Goal: Transaction & Acquisition: Purchase product/service

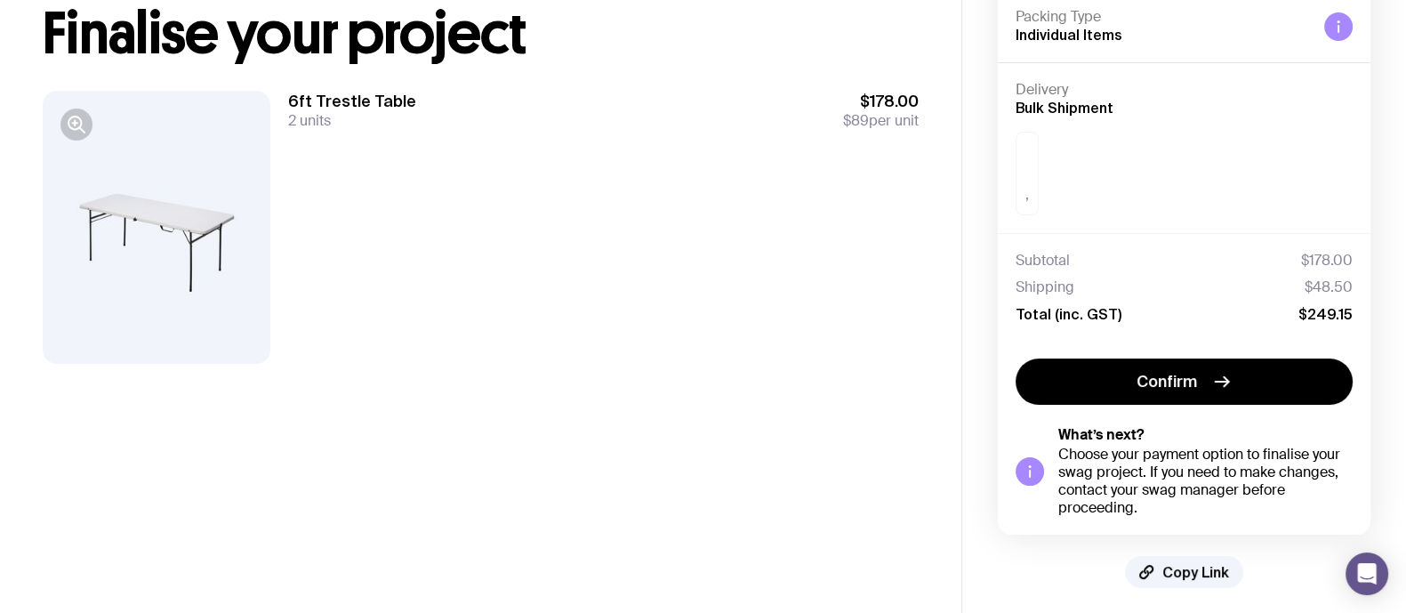
scroll to position [126, 0]
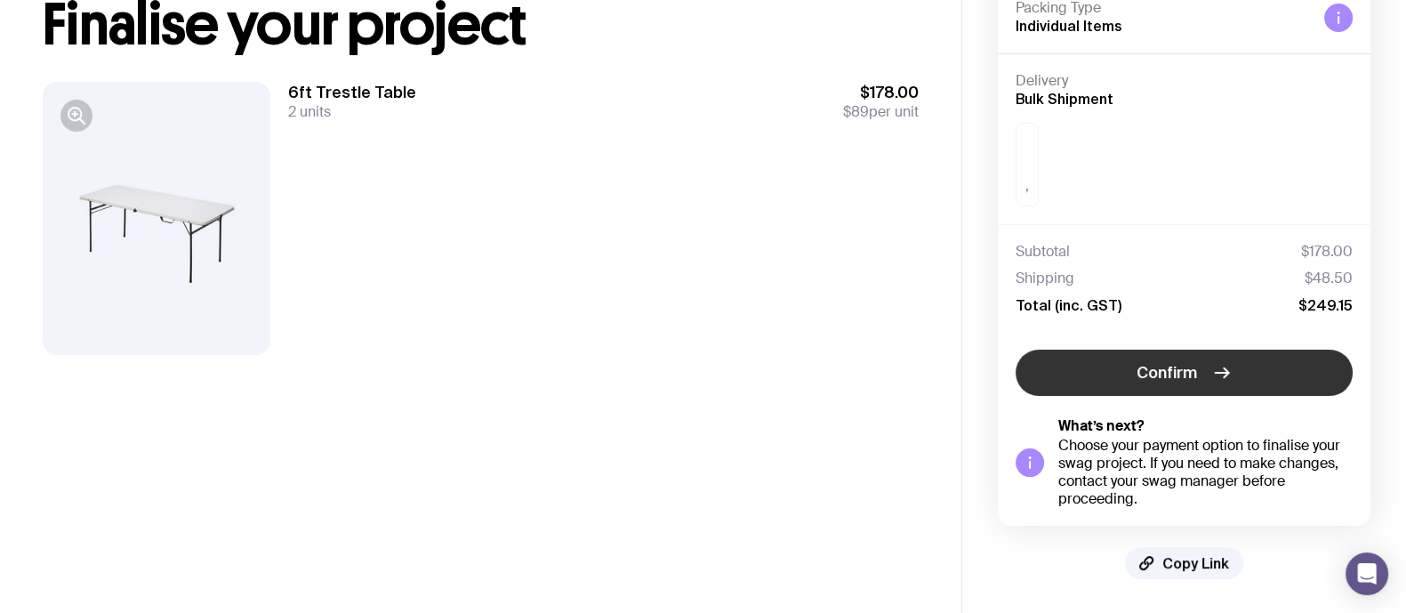
click at [1198, 352] on button "Confirm" at bounding box center [1183, 372] width 337 height 46
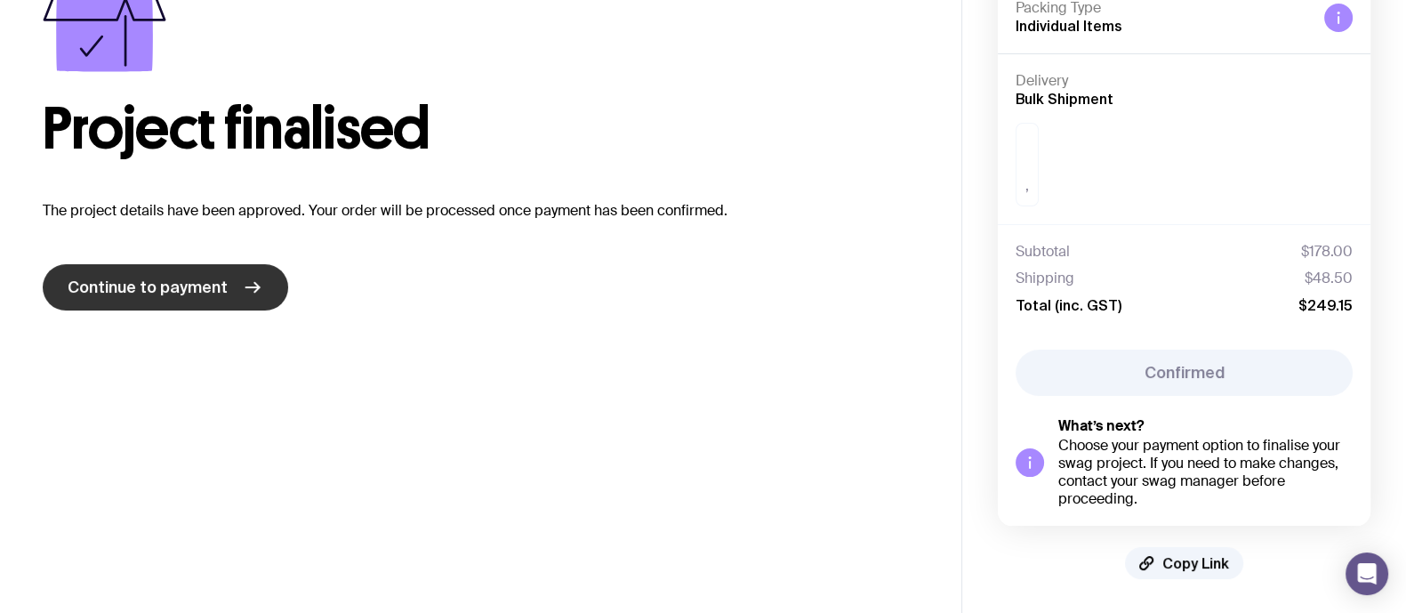
click at [234, 307] on link "Continue to payment" at bounding box center [165, 287] width 245 height 46
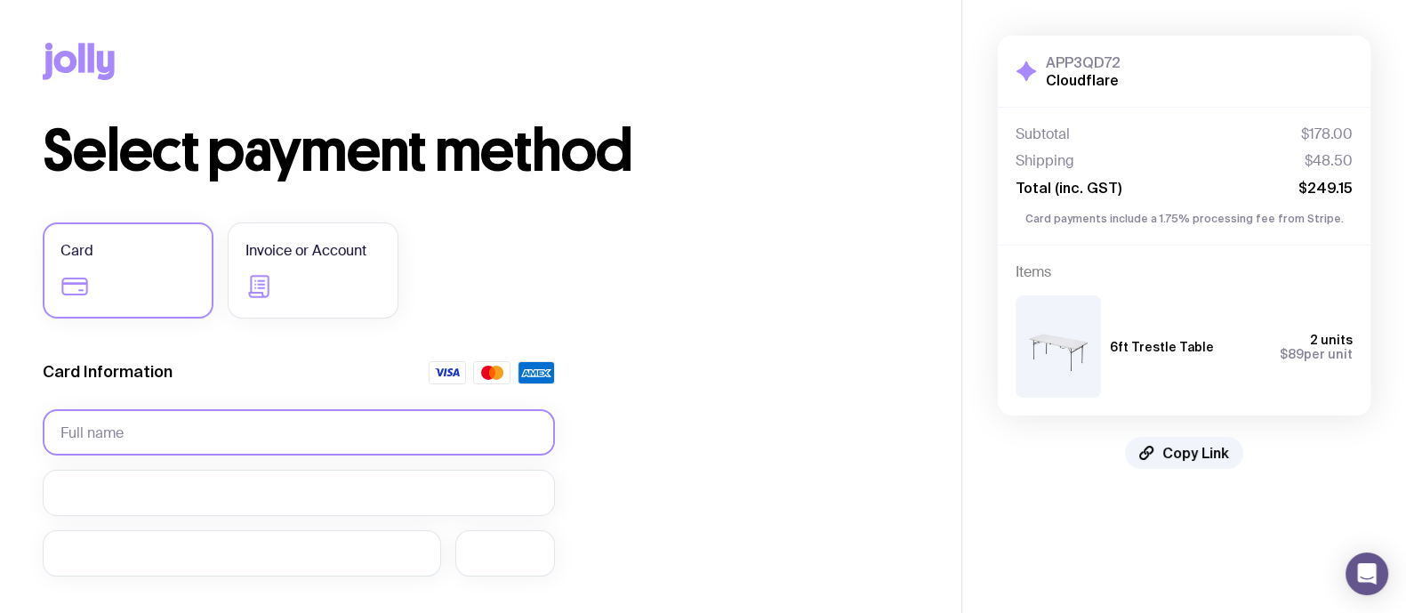
click at [140, 424] on input "text" at bounding box center [299, 432] width 512 height 46
type input "[PERSON_NAME]"
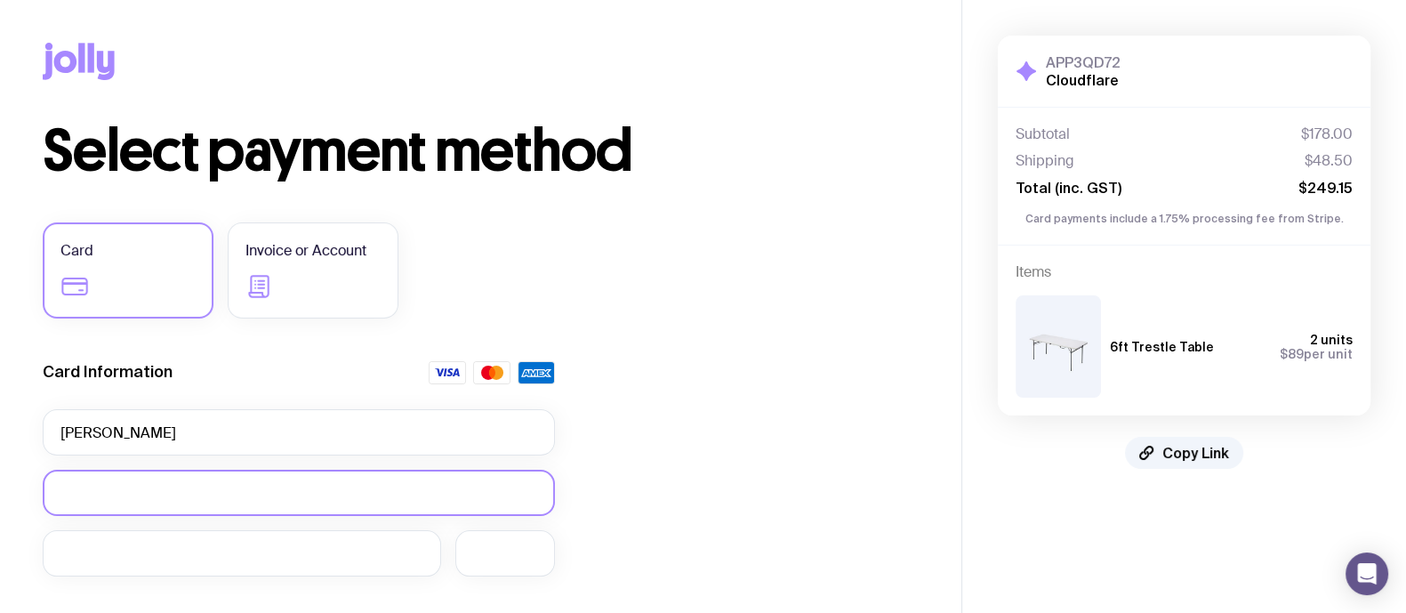
click at [280, 501] on div at bounding box center [299, 492] width 512 height 46
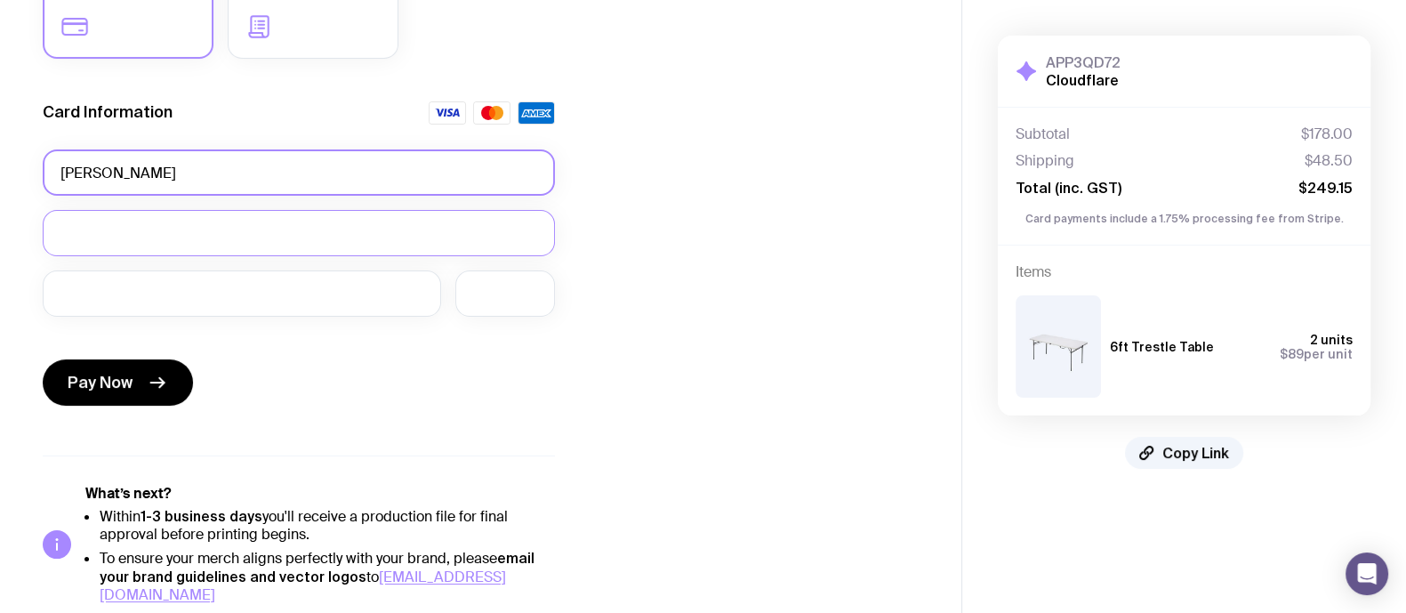
scroll to position [262, 0]
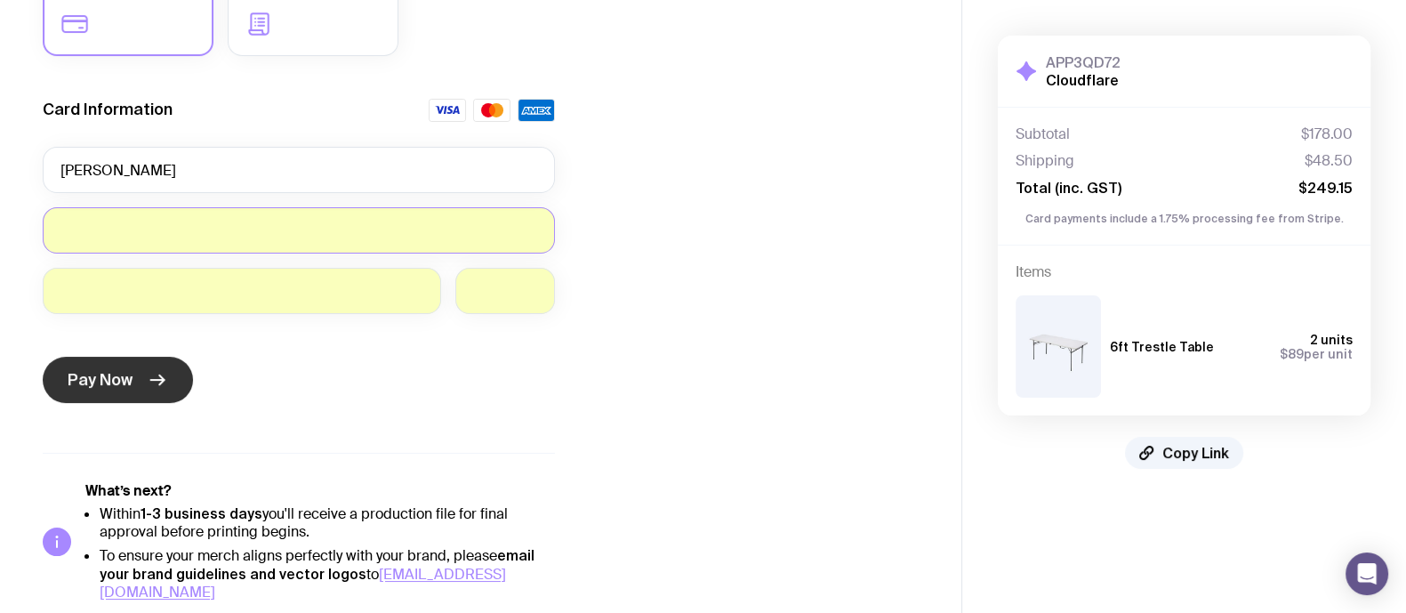
click at [83, 369] on span "Pay Now" at bounding box center [100, 379] width 65 height 21
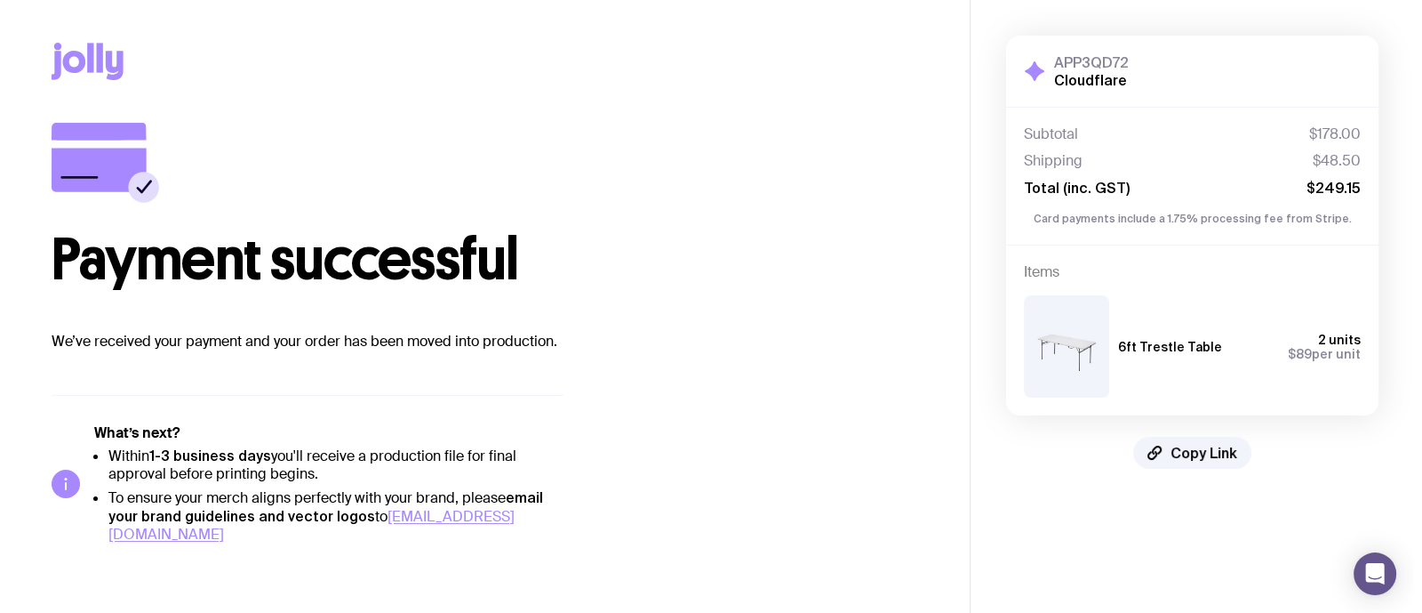
scroll to position [0, 0]
